Goal: Information Seeking & Learning: Learn about a topic

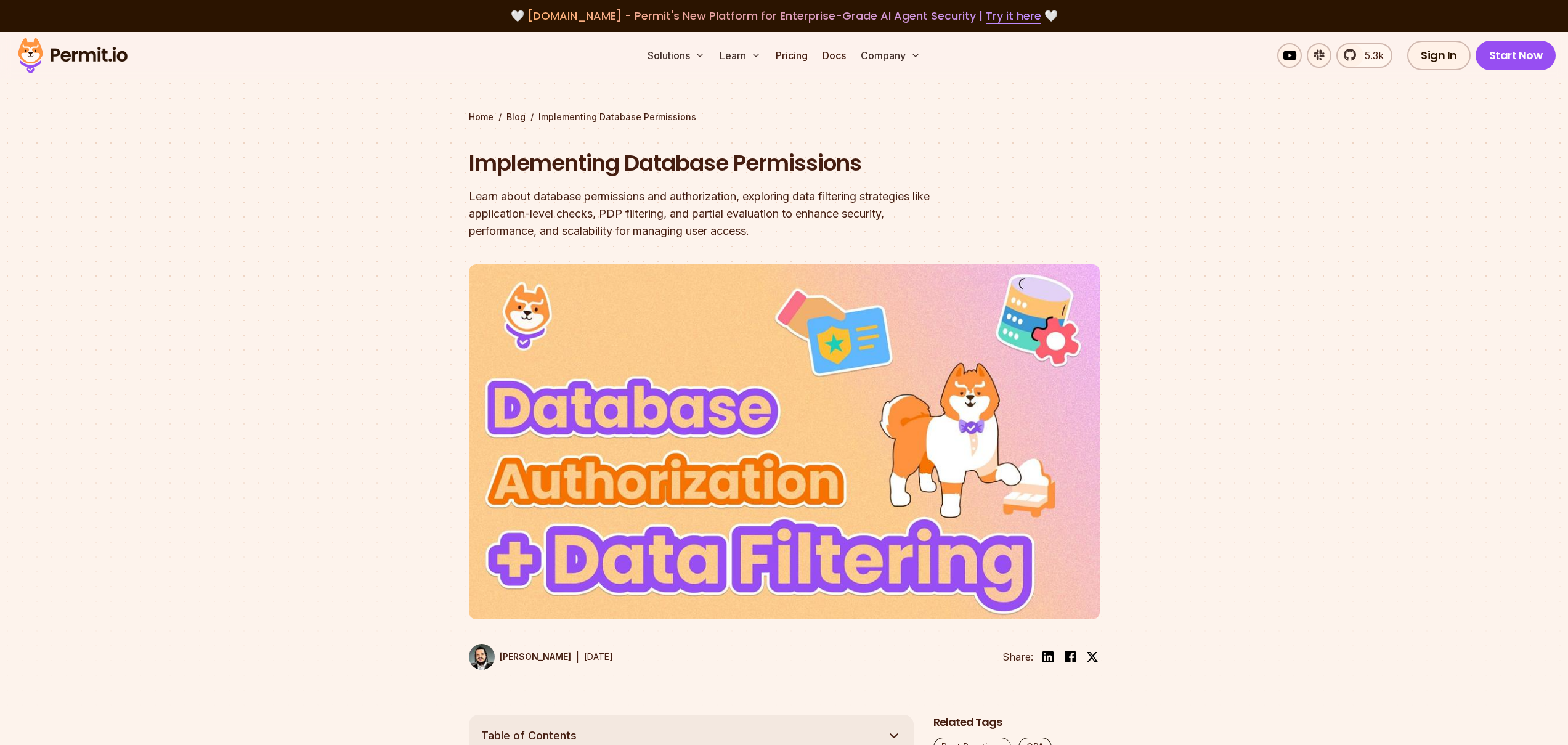
scroll to position [1124, 0]
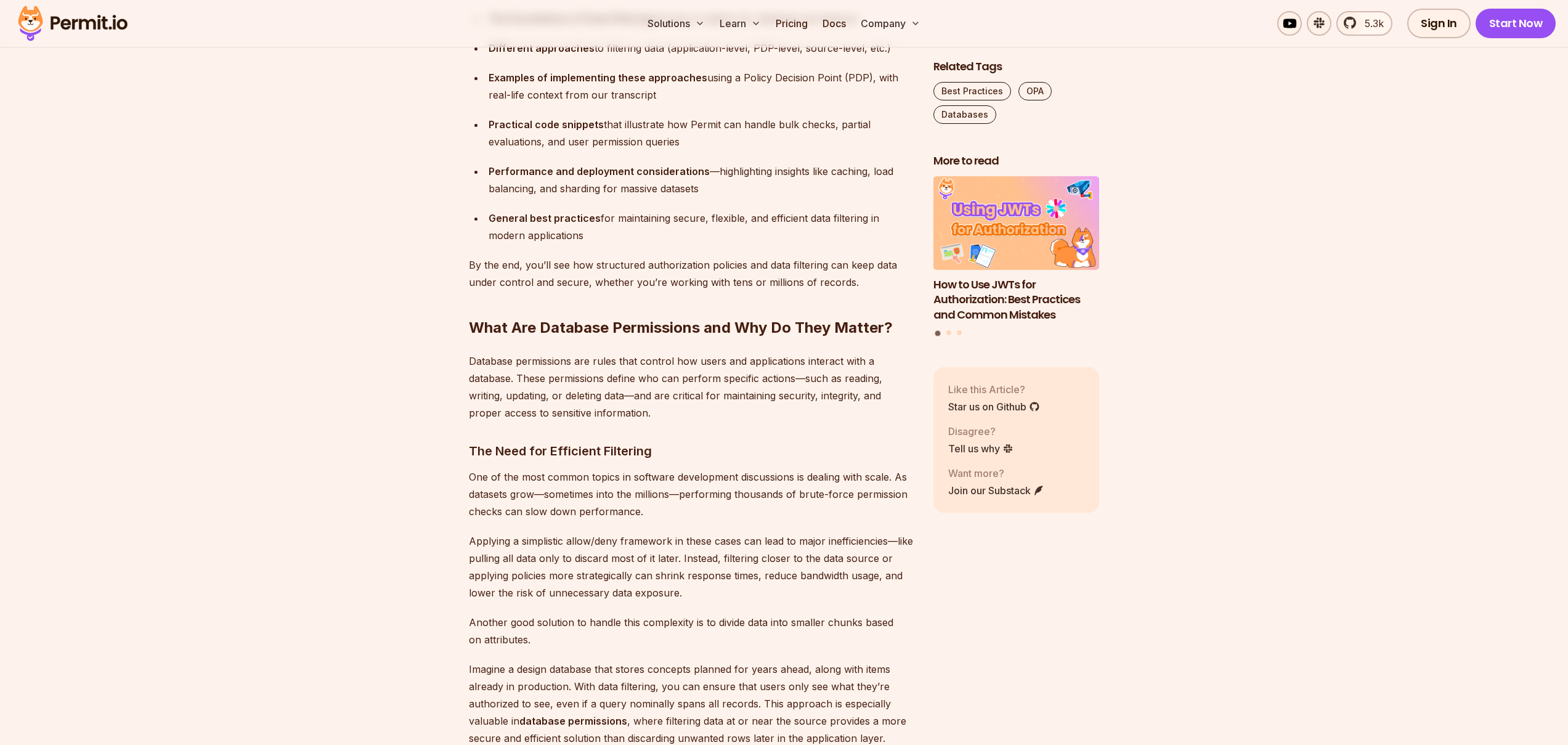
click at [483, 268] on p "By the end, you’ll see how structured authorization policies and data filtering…" at bounding box center [691, 274] width 445 height 35
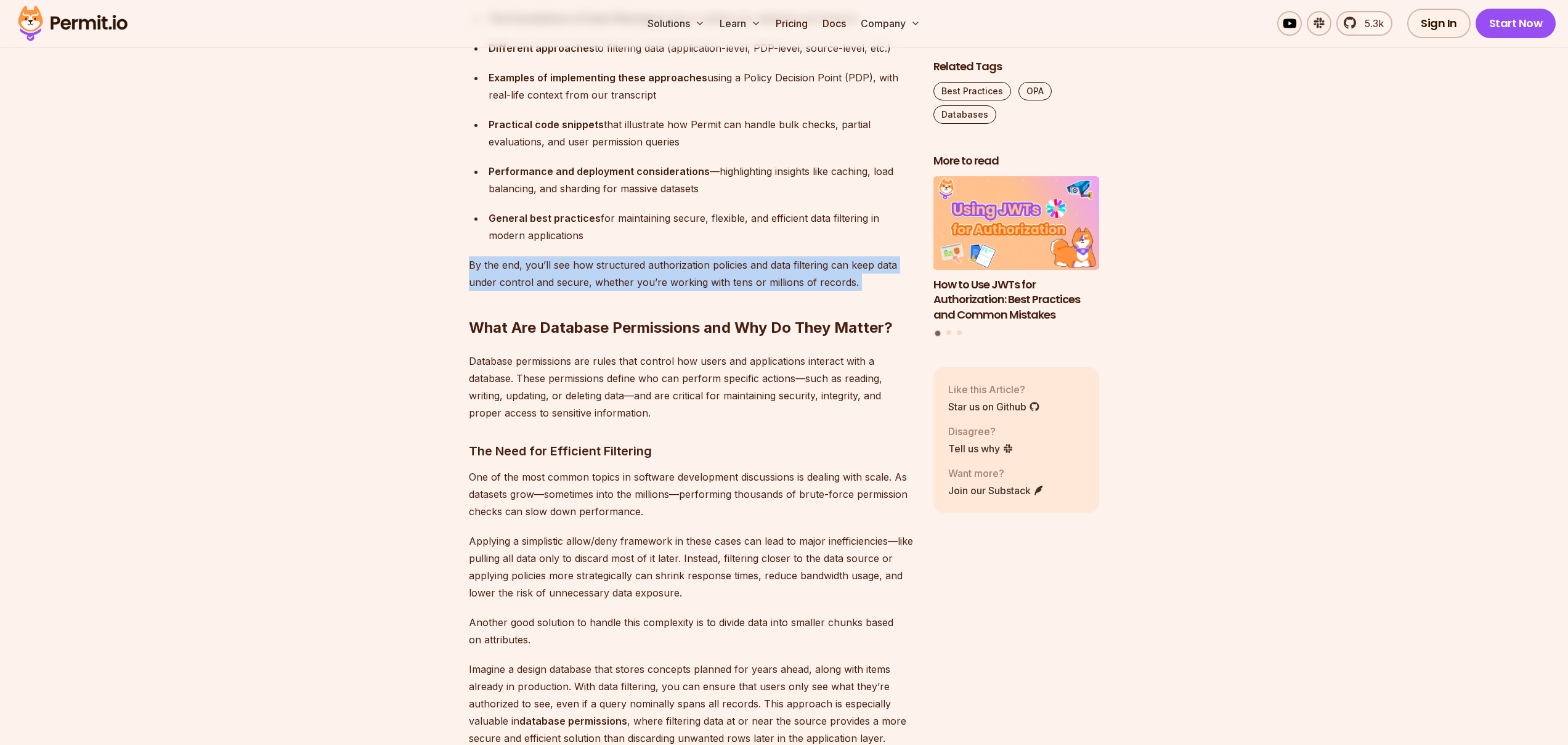
click at [483, 268] on p "By the end, you’ll see how structured authorization policies and data filtering…" at bounding box center [691, 274] width 445 height 35
click at [520, 269] on p "By the end, you’ll see how structured authorization policies and data filtering…" at bounding box center [691, 274] width 445 height 35
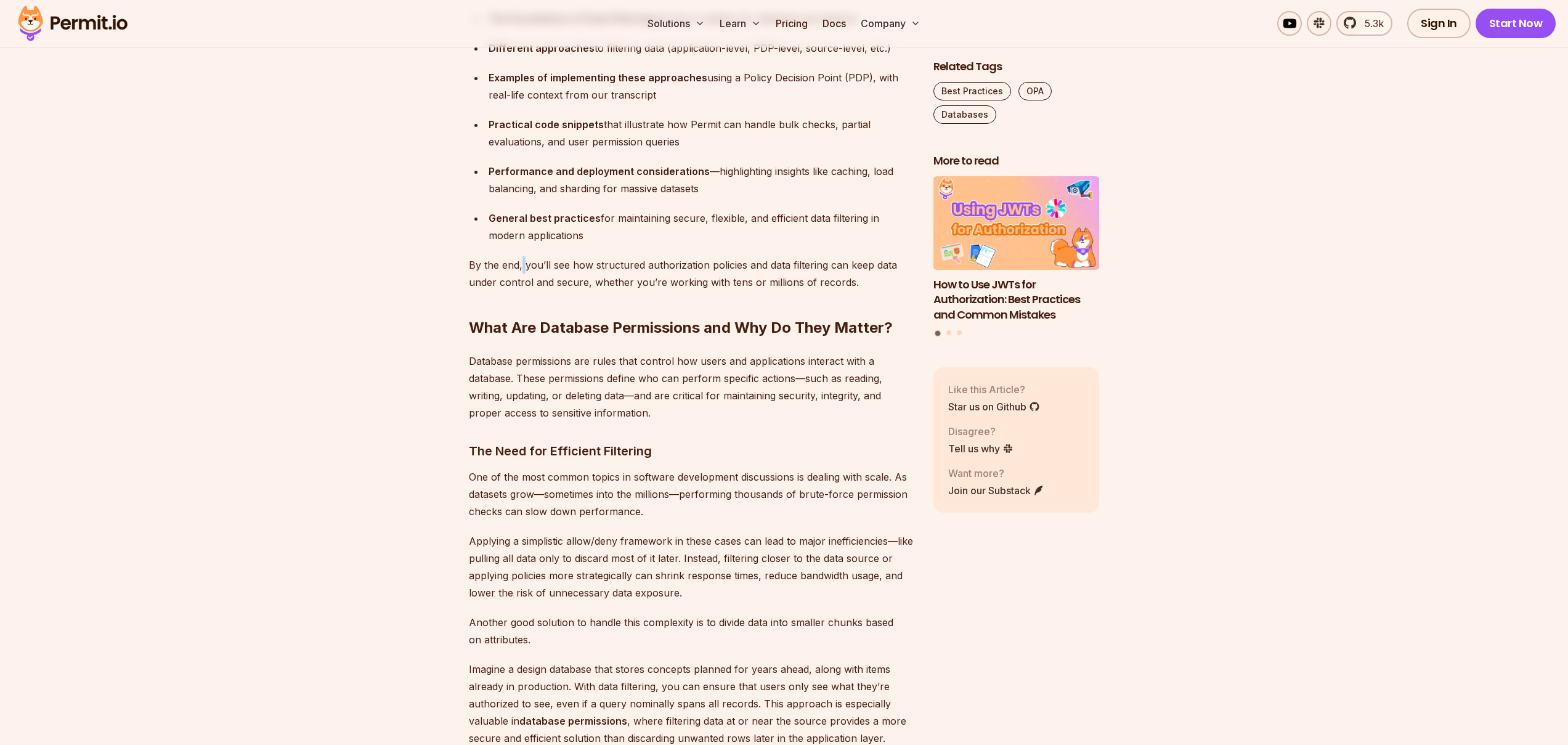
click at [520, 269] on p "By the end, you’ll see how structured authorization policies and data filtering…" at bounding box center [691, 274] width 445 height 35
click at [572, 267] on p "By the end, you’ll see how structured authorization policies and data filtering…" at bounding box center [691, 274] width 445 height 35
click at [614, 267] on p "By the end, you’ll see how structured authorization policies and data filtering…" at bounding box center [691, 274] width 445 height 35
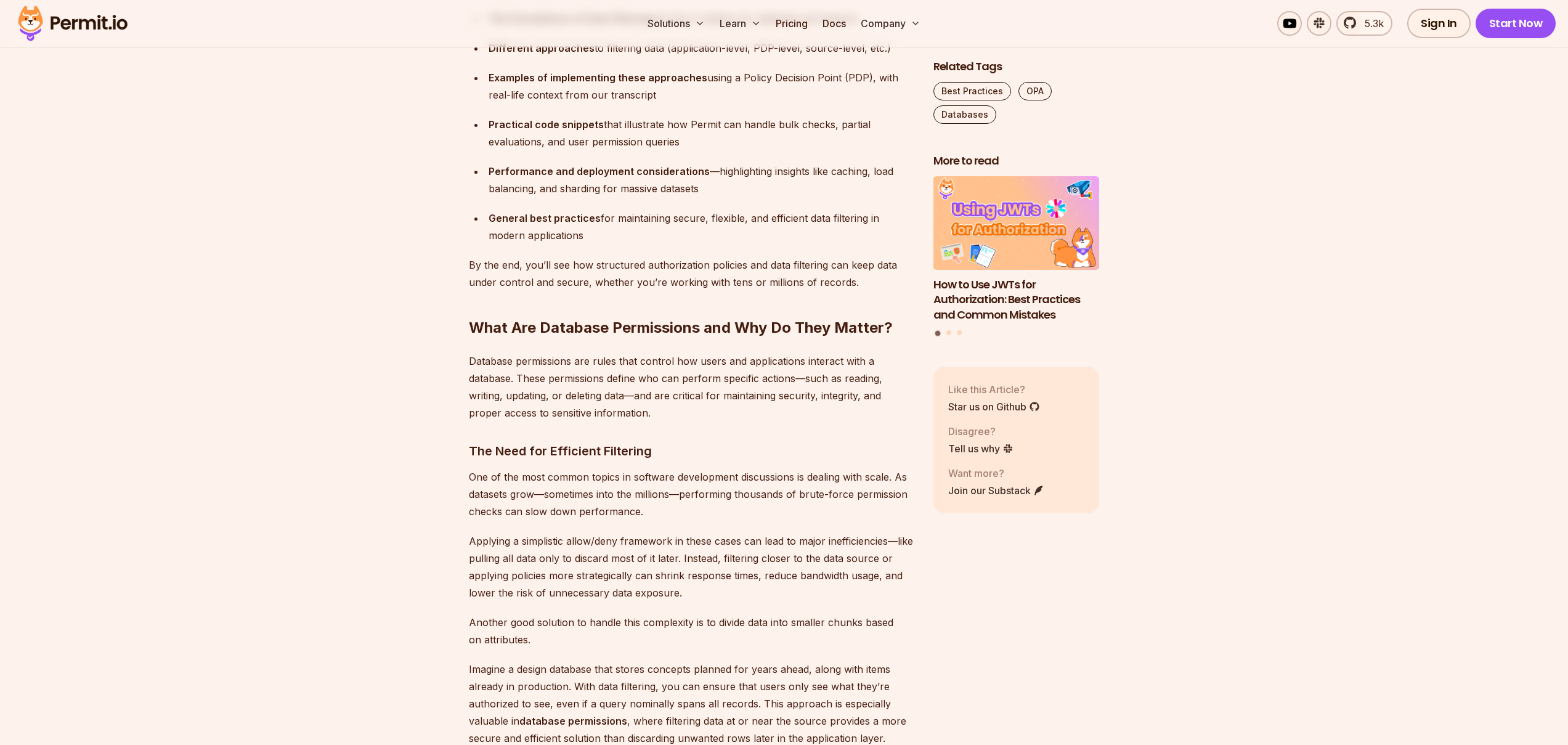
click at [590, 267] on p "By the end, you’ll see how structured authorization policies and data filtering…" at bounding box center [691, 274] width 445 height 35
click at [616, 270] on p "By the end, you’ll see how structured authorization policies and data filtering…" at bounding box center [691, 274] width 445 height 35
click at [658, 266] on p "By the end, you’ll see how structured authorization policies and data filtering…" at bounding box center [691, 274] width 445 height 35
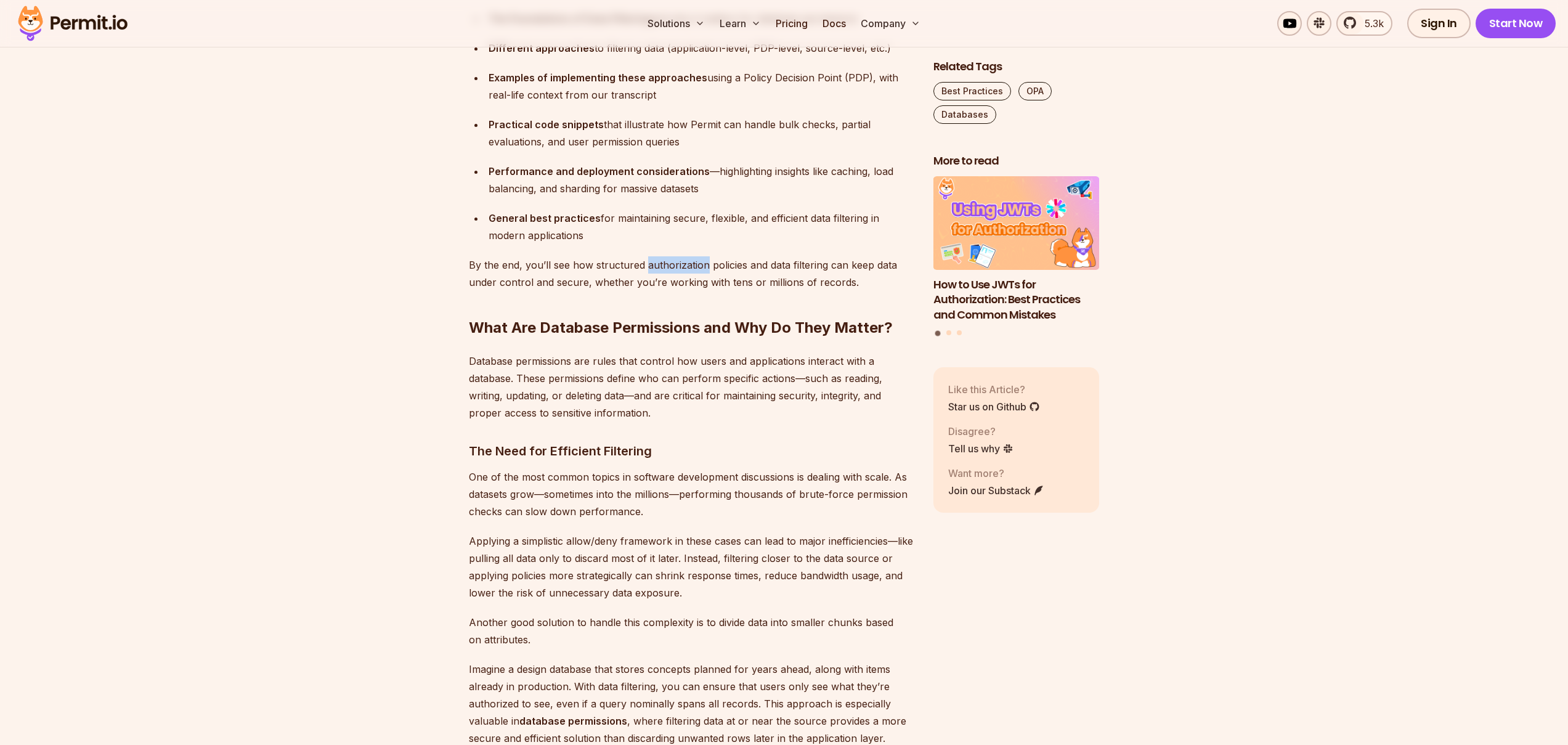
click at [658, 266] on p "By the end, you’ll see how structured authorization policies and data filtering…" at bounding box center [691, 274] width 445 height 35
click at [639, 267] on p "By the end, you’ll see how structured authorization policies and data filtering…" at bounding box center [691, 274] width 445 height 35
drag, startPoint x: 641, startPoint y: 266, endPoint x: 669, endPoint y: 283, distance: 32.8
click at [669, 283] on p "By the end, you’ll see how structured authorization policies and data filtering…" at bounding box center [691, 274] width 445 height 35
click at [674, 283] on p "By the end, you’ll see how structured authorization policies and data filtering…" at bounding box center [691, 274] width 445 height 35
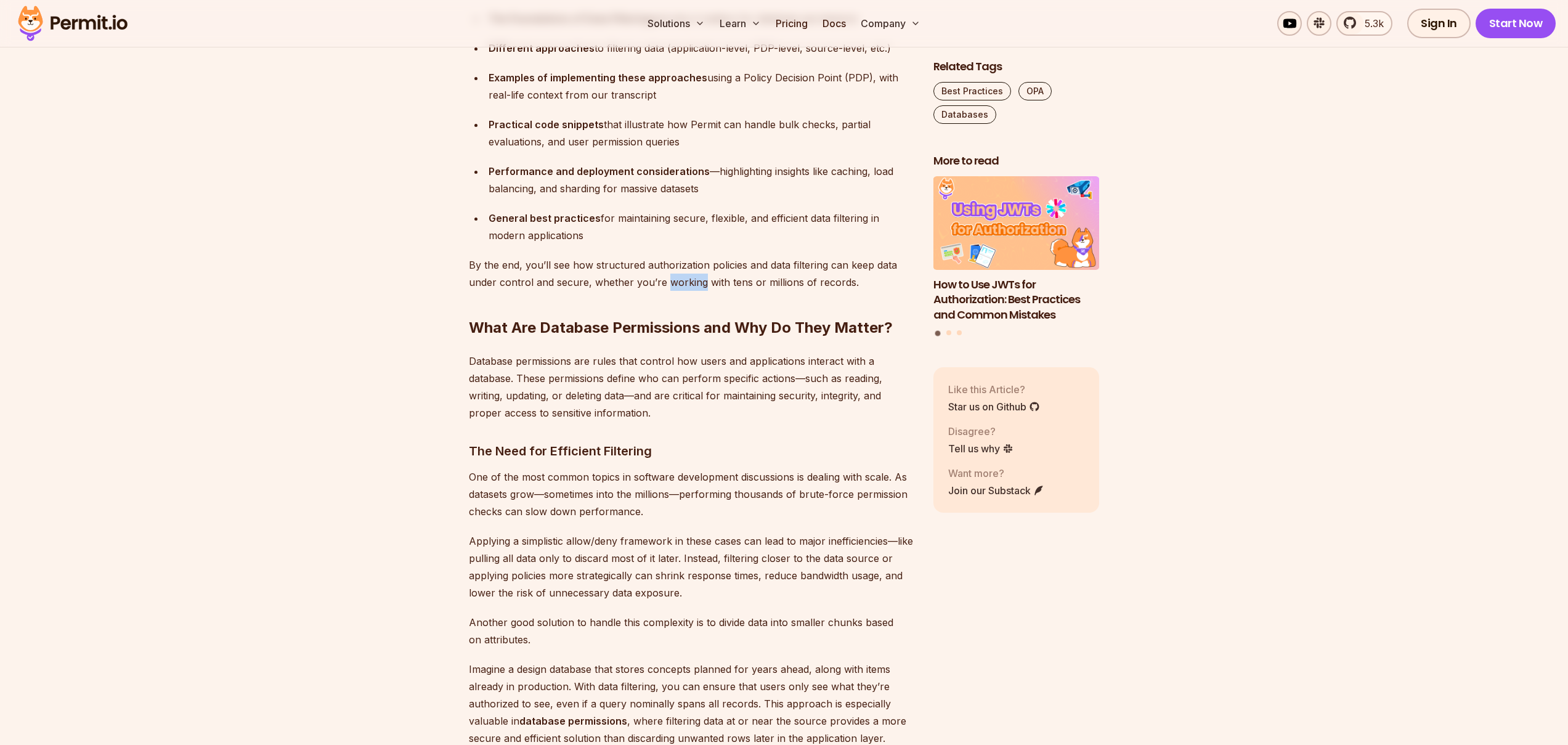
drag, startPoint x: 674, startPoint y: 283, endPoint x: 634, endPoint y: 284, distance: 40.0
click at [674, 283] on p "By the end, you’ll see how structured authorization policies and data filtering…" at bounding box center [691, 274] width 445 height 35
click at [645, 284] on p "By the end, you’ll see how structured authorization policies and data filtering…" at bounding box center [691, 274] width 445 height 35
drag, startPoint x: 645, startPoint y: 284, endPoint x: 665, endPoint y: 284, distance: 20.0
click at [647, 284] on p "By the end, you’ll see how structured authorization policies and data filtering…" at bounding box center [691, 274] width 445 height 35
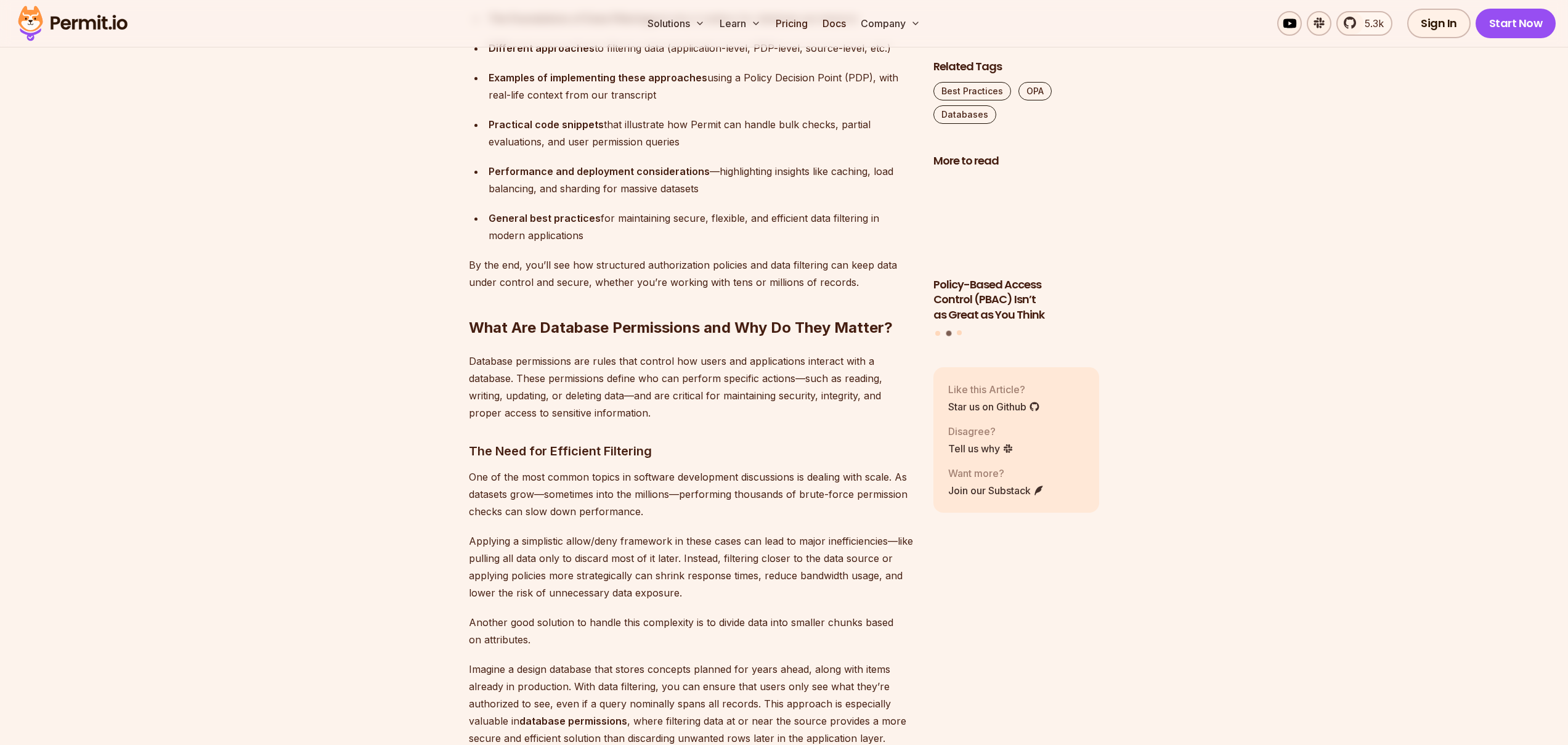
click at [665, 284] on p "By the end, you’ll see how structured authorization policies and data filtering…" at bounding box center [691, 274] width 445 height 35
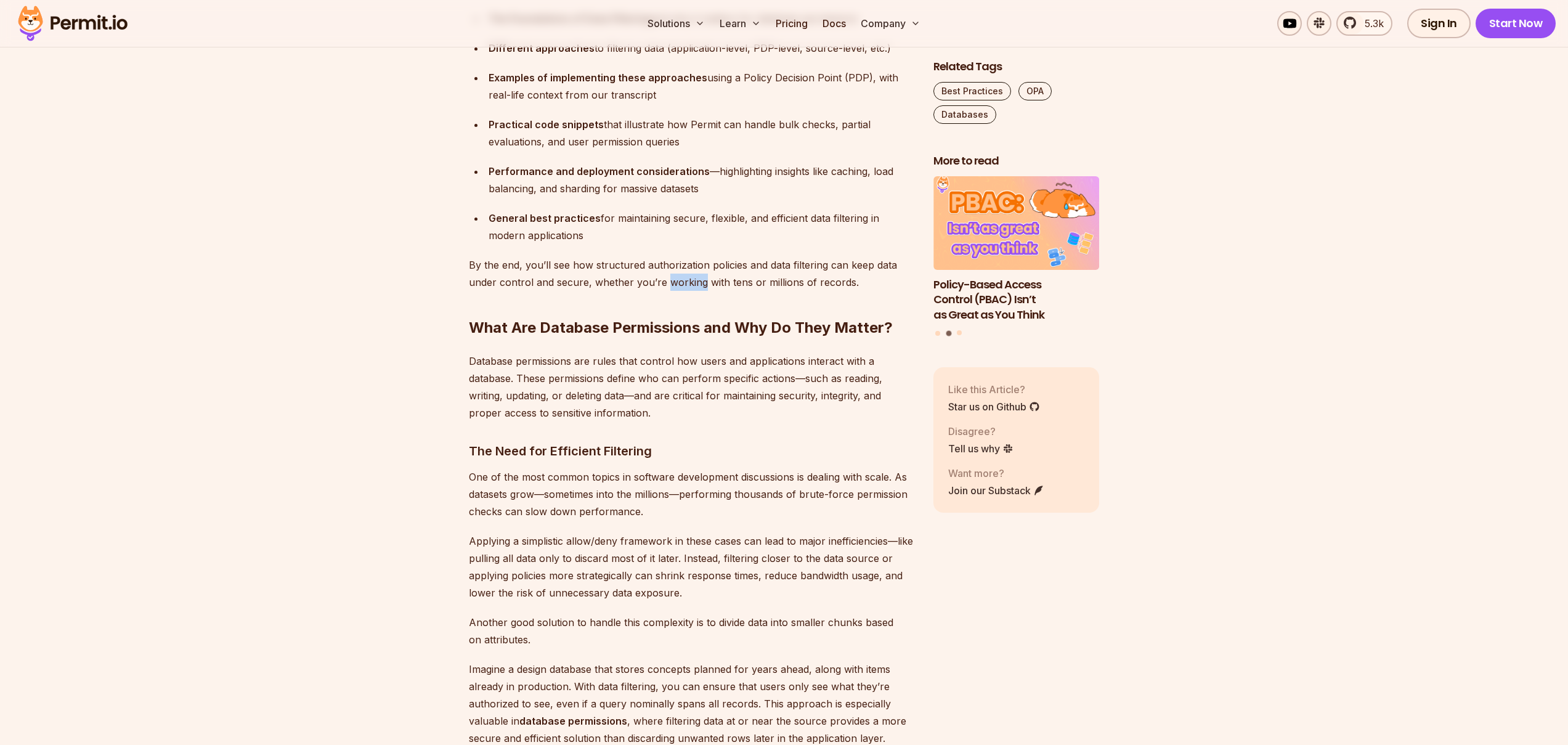
click at [665, 284] on p "By the end, you’ll see how structured authorization policies and data filtering…" at bounding box center [691, 274] width 445 height 35
click at [661, 284] on p "By the end, you’ll see how structured authorization policies and data filtering…" at bounding box center [691, 274] width 445 height 35
click at [671, 285] on p "By the end, you’ll see how structured authorization policies and data filtering…" at bounding box center [691, 274] width 445 height 35
click at [644, 288] on p "By the end, you’ll see how structured authorization policies and data filtering…" at bounding box center [691, 274] width 445 height 35
